Goal: Navigation & Orientation: Understand site structure

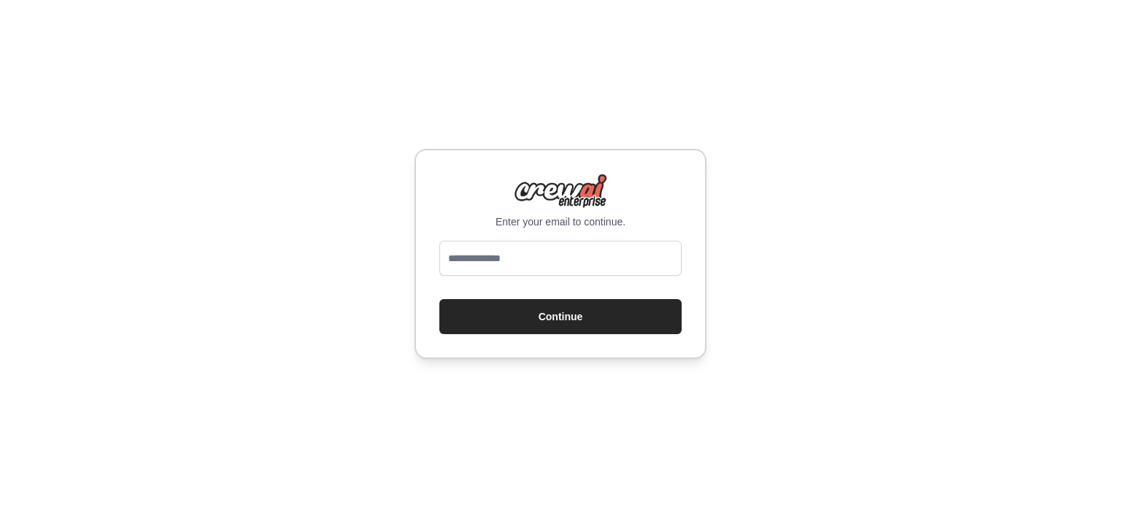
click at [558, 266] on input "email" at bounding box center [560, 258] width 242 height 35
type input "**********"
click at [545, 313] on button "Continue" at bounding box center [560, 316] width 242 height 35
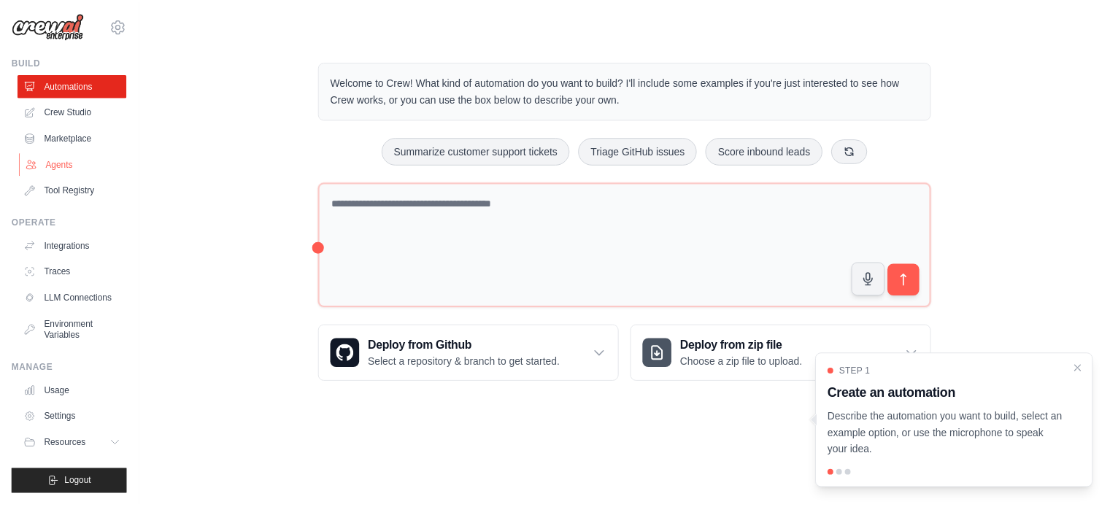
scroll to position [16, 0]
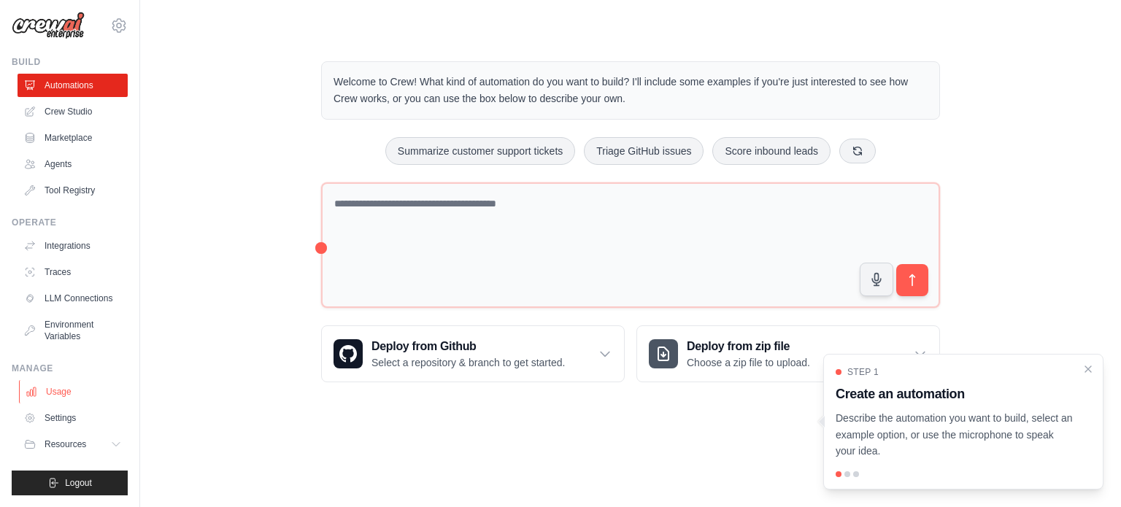
click at [63, 396] on link "Usage" at bounding box center [74, 391] width 110 height 23
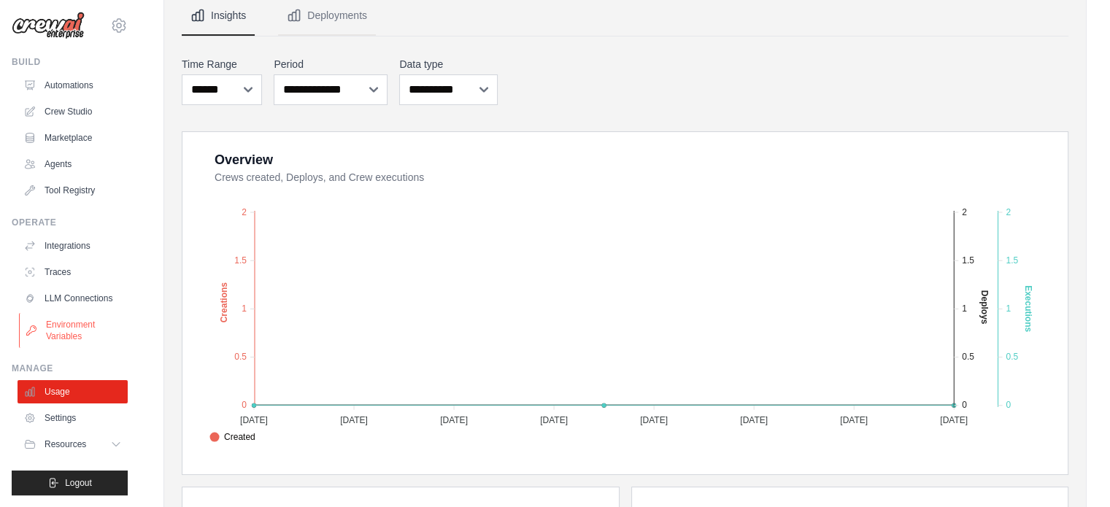
scroll to position [16, 0]
drag, startPoint x: 98, startPoint y: 449, endPoint x: 102, endPoint y: 439, distance: 10.4
click at [98, 449] on button "Resources" at bounding box center [74, 444] width 110 height 23
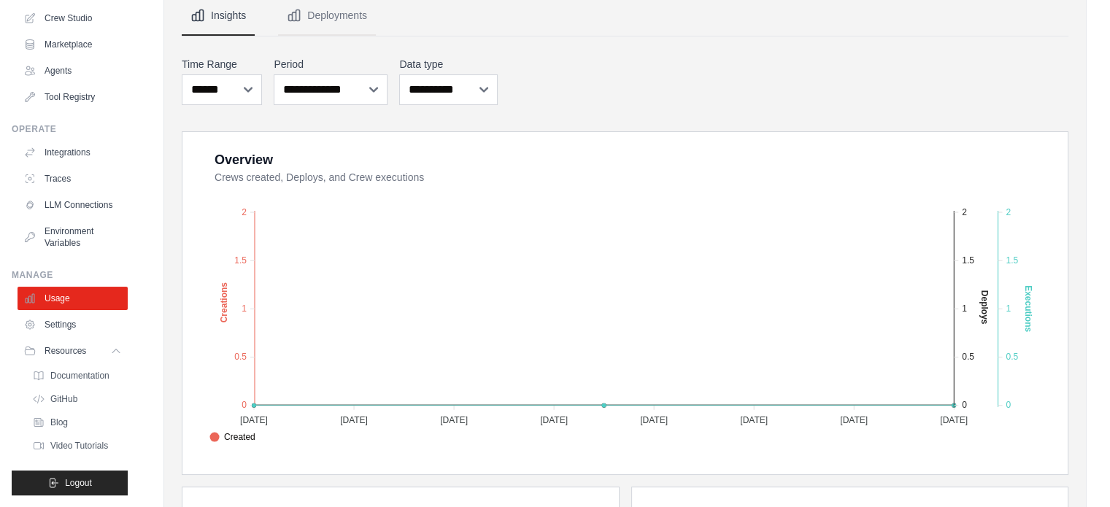
scroll to position [109, 0]
click at [70, 400] on span "GitHub" at bounding box center [65, 399] width 27 height 12
click at [55, 198] on link "LLM Connections" at bounding box center [74, 204] width 110 height 23
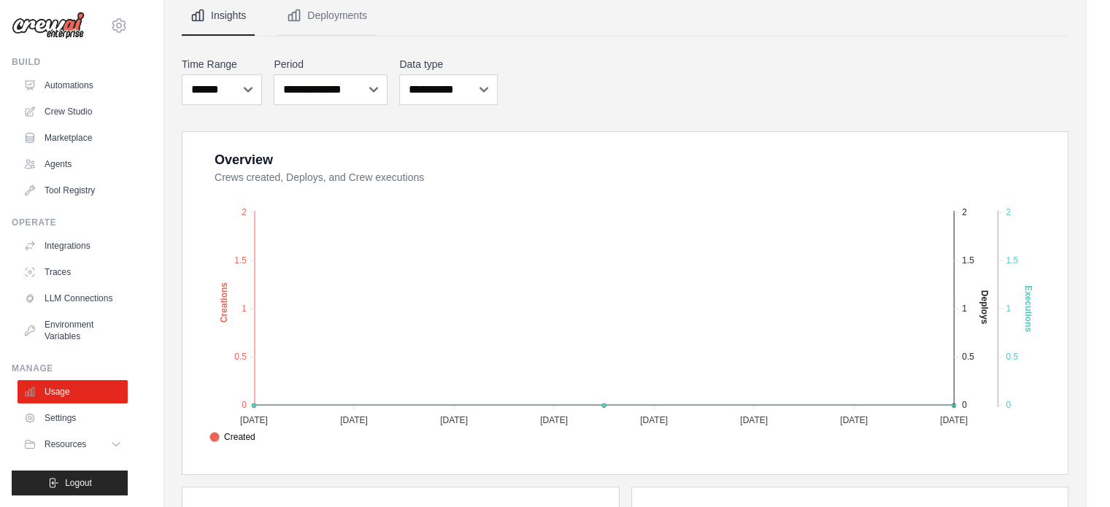
scroll to position [16, 0]
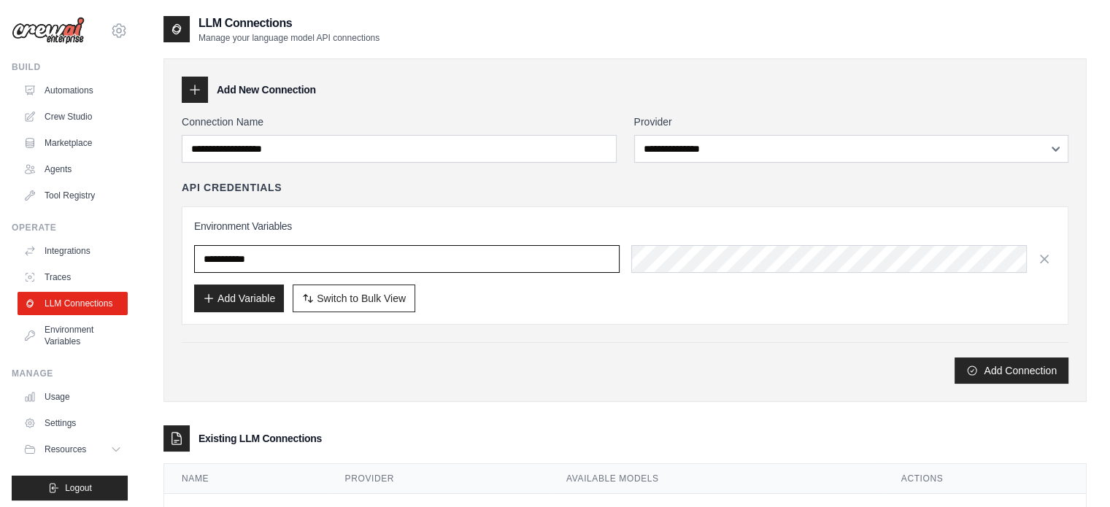
click at [344, 262] on input "text" at bounding box center [406, 259] width 425 height 28
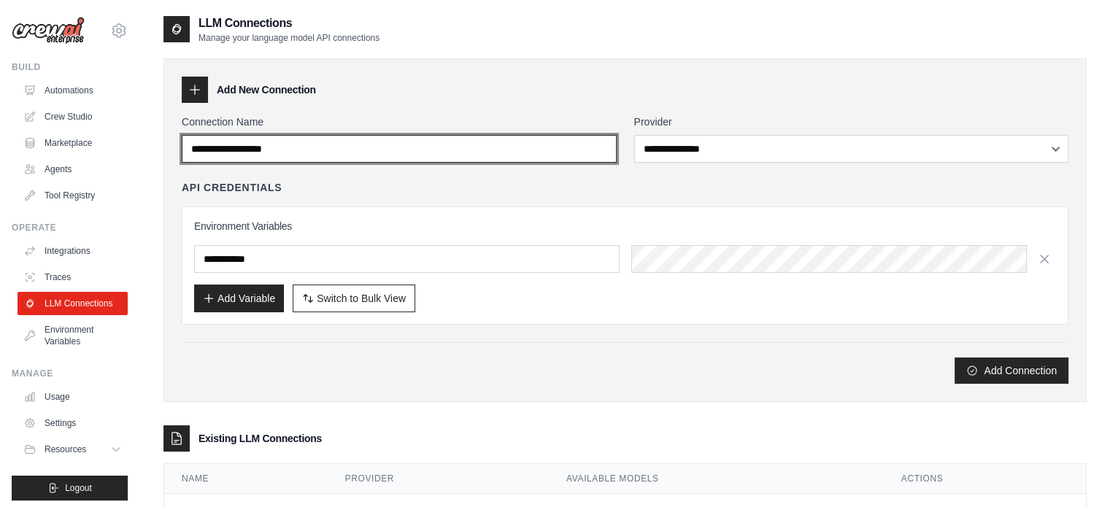
click at [385, 151] on input "Connection Name" at bounding box center [399, 149] width 435 height 28
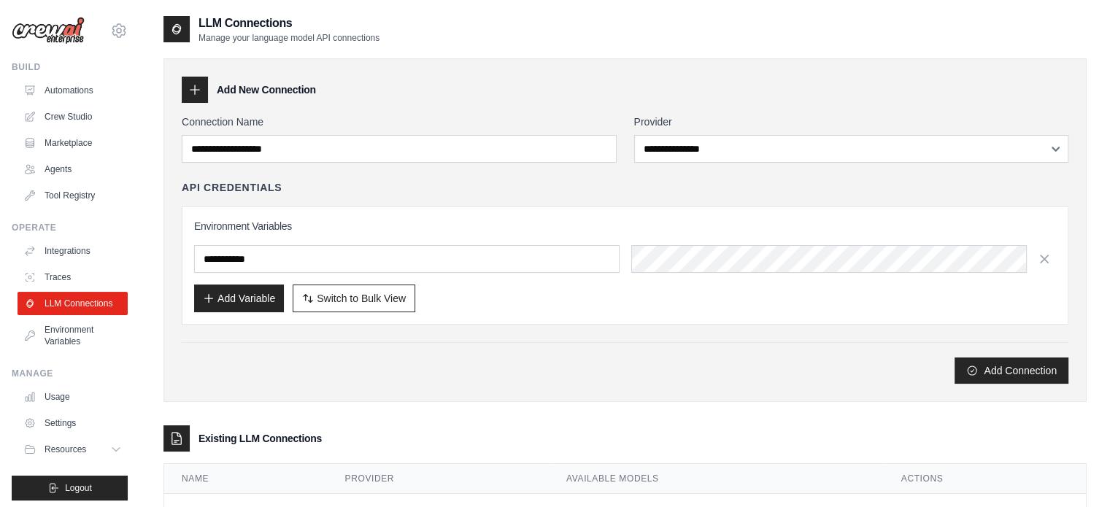
click at [384, 192] on div "API Credentials" at bounding box center [625, 187] width 887 height 15
click at [67, 119] on link "Crew Studio" at bounding box center [74, 116] width 110 height 23
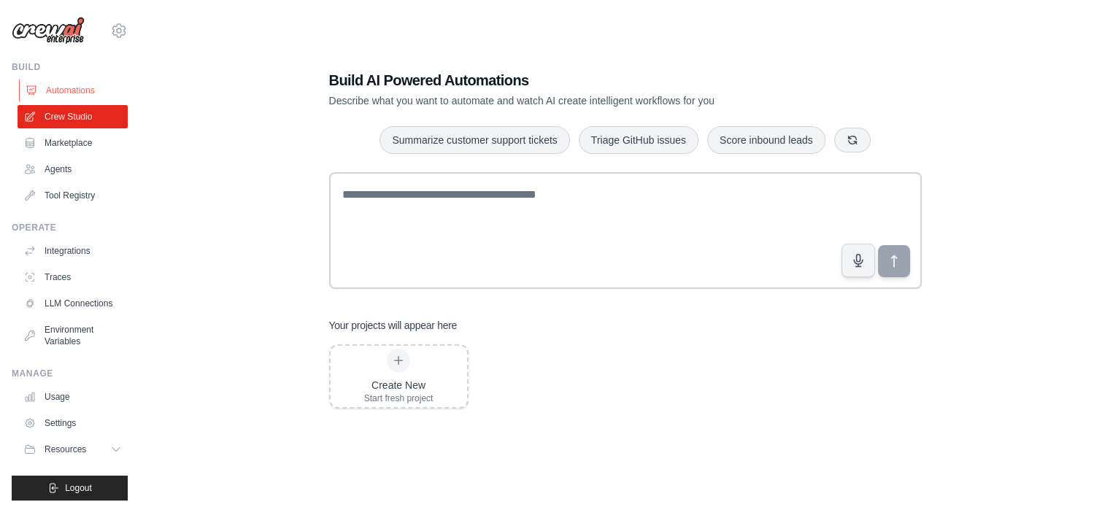
click at [52, 90] on link "Automations" at bounding box center [74, 90] width 110 height 23
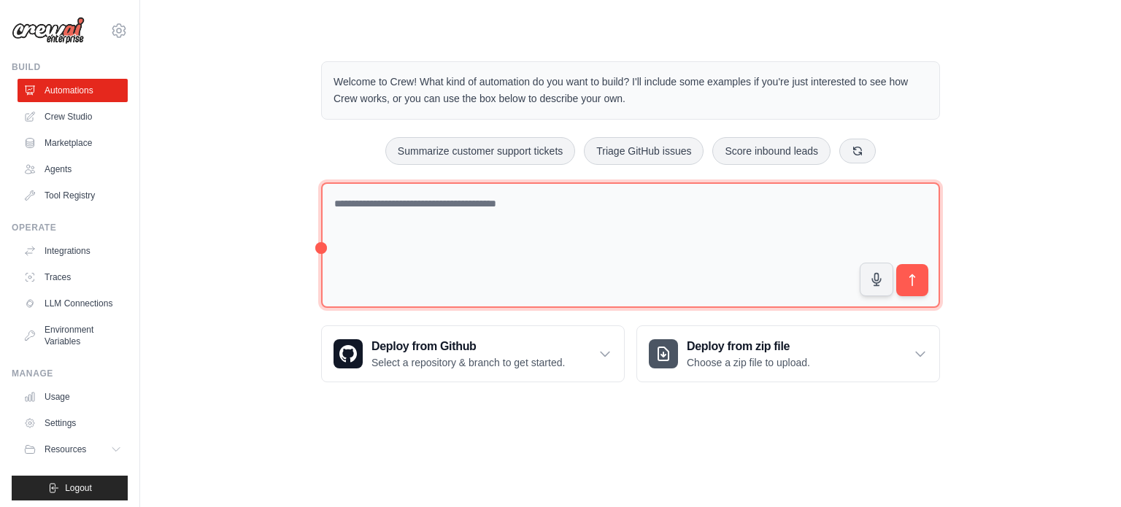
click at [394, 212] on textarea at bounding box center [630, 245] width 619 height 126
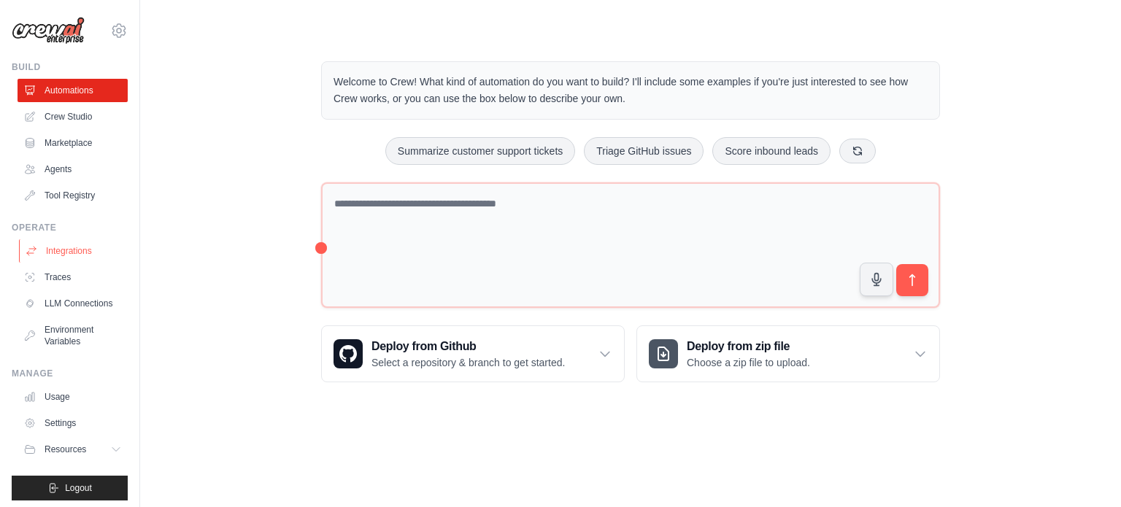
click at [63, 250] on link "Integrations" at bounding box center [74, 250] width 110 height 23
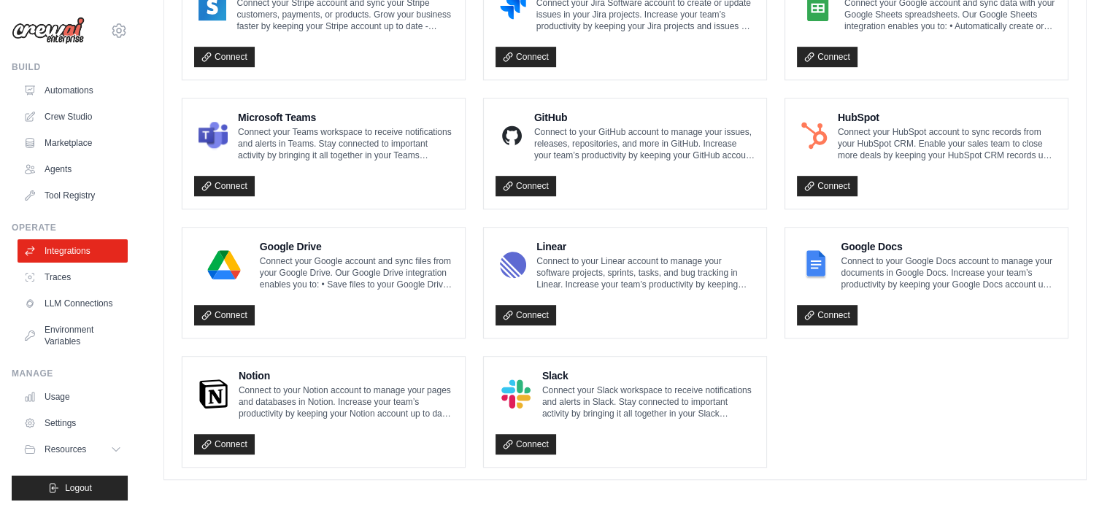
scroll to position [862, 0]
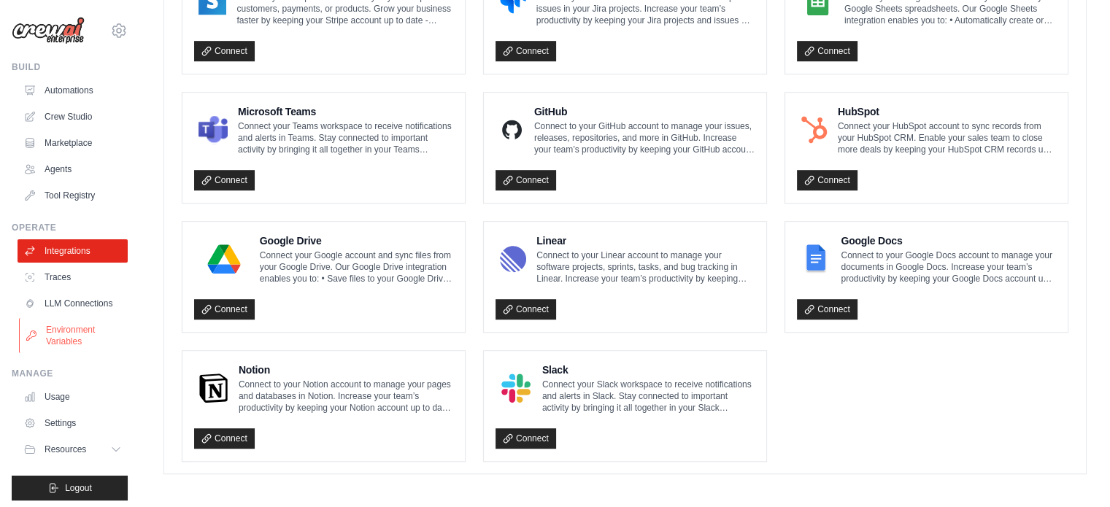
click at [68, 346] on link "Environment Variables" at bounding box center [74, 335] width 110 height 35
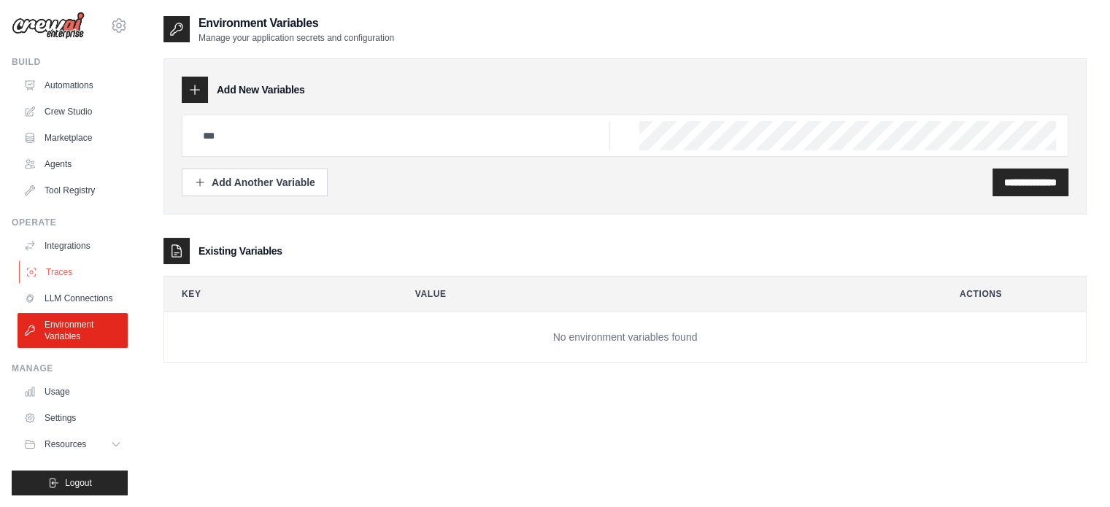
scroll to position [16, 0]
click at [96, 444] on button "Resources" at bounding box center [74, 444] width 110 height 23
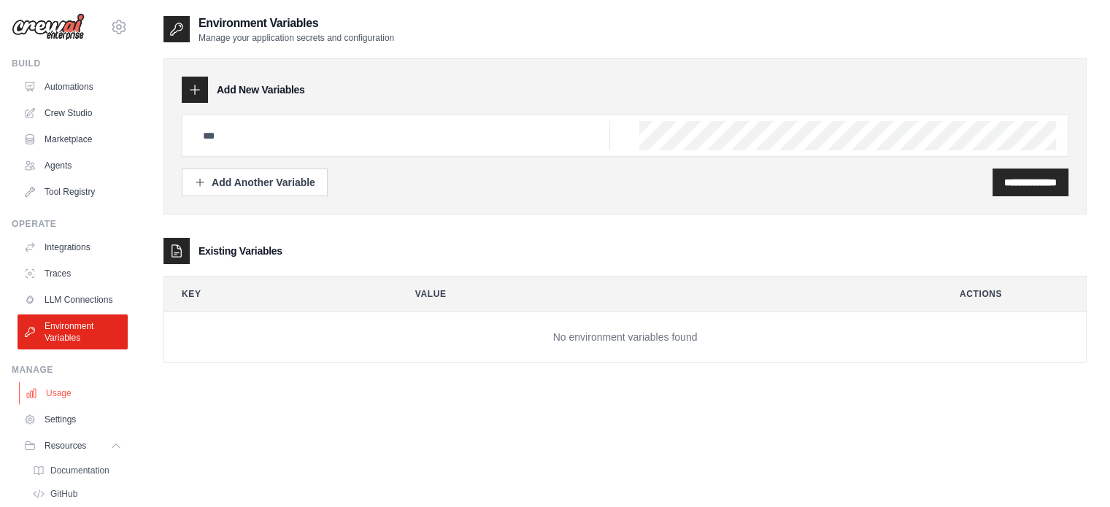
scroll to position [0, 0]
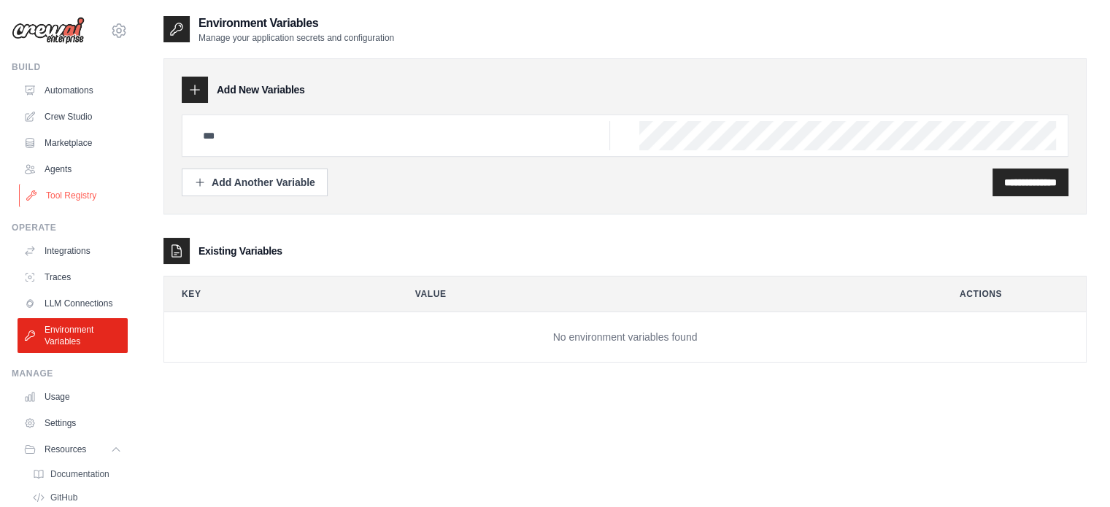
click at [70, 201] on link "Tool Registry" at bounding box center [74, 195] width 110 height 23
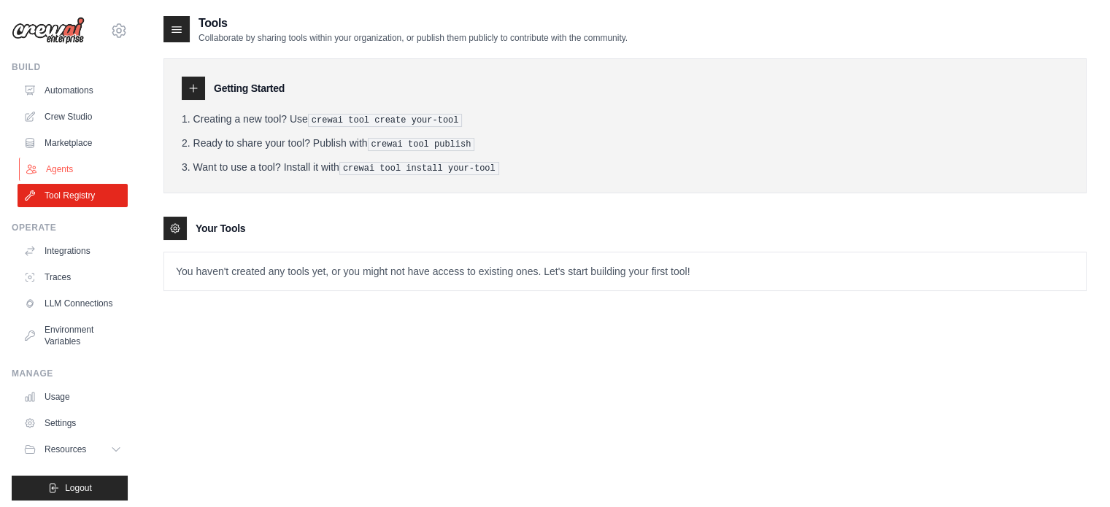
click at [70, 169] on link "Agents" at bounding box center [74, 169] width 110 height 23
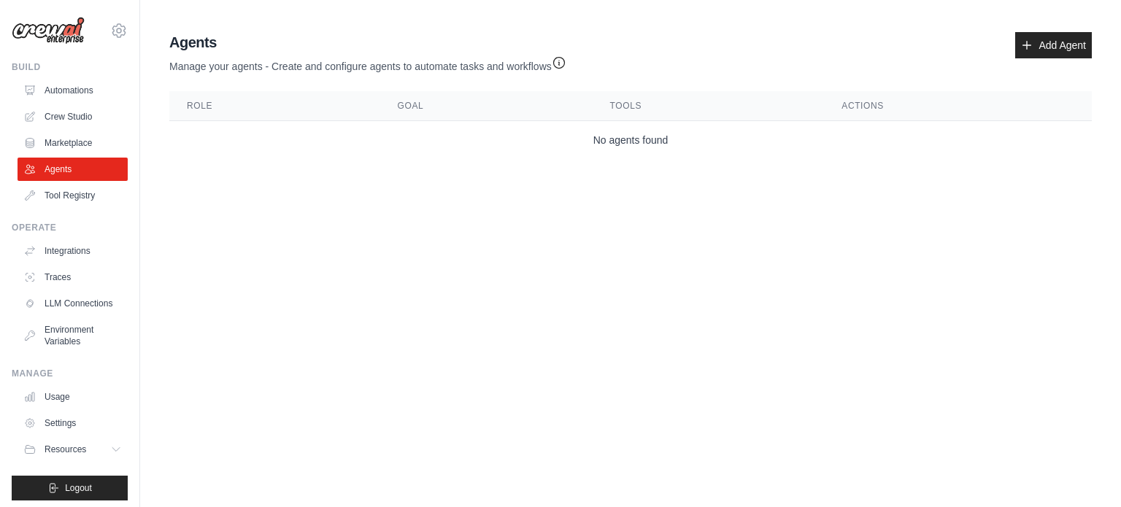
click at [619, 107] on th "Tools" at bounding box center [708, 106] width 232 height 30
click at [54, 139] on link "Marketplace" at bounding box center [74, 142] width 110 height 23
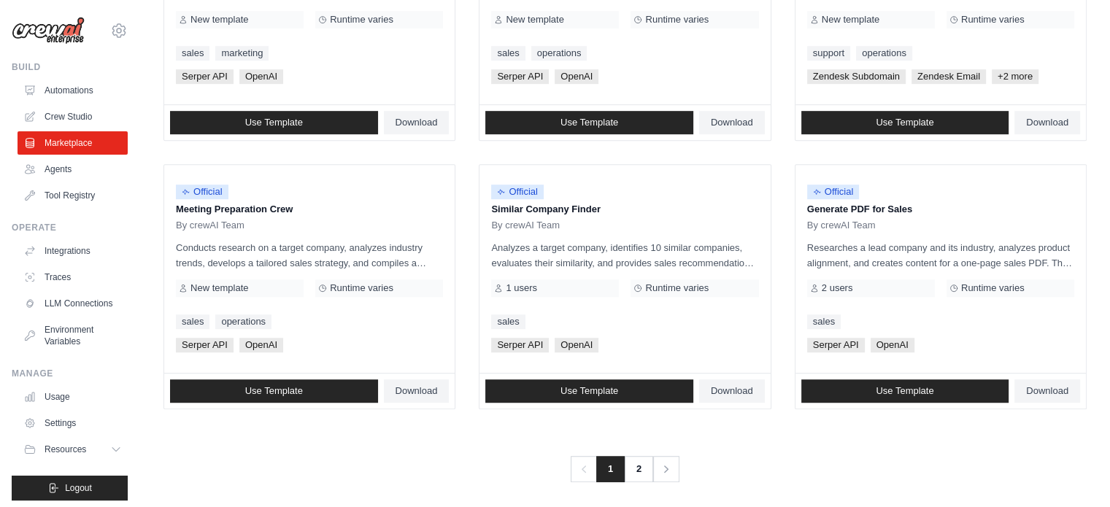
scroll to position [843, 0]
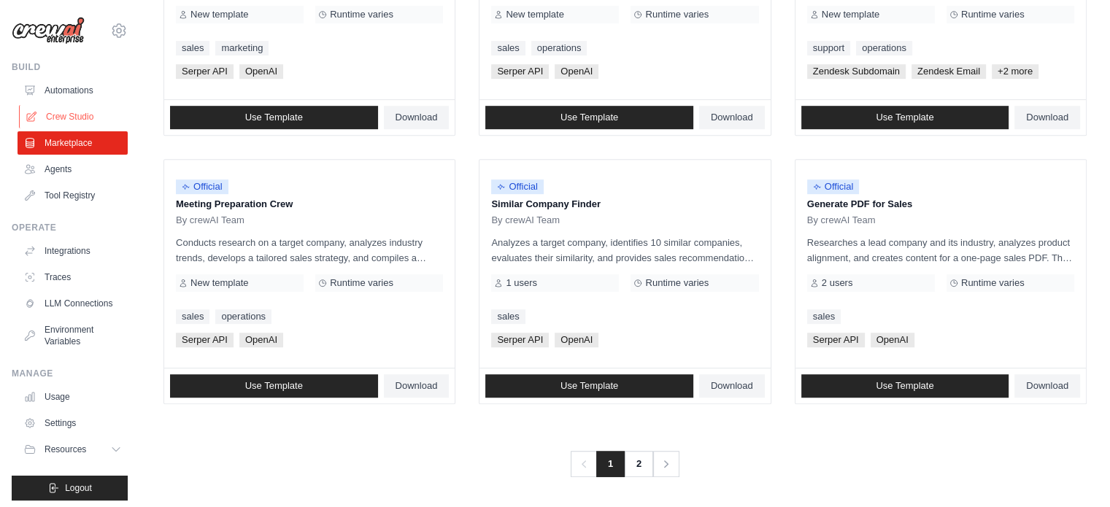
click at [49, 114] on link "Crew Studio" at bounding box center [74, 116] width 110 height 23
